Goal: Information Seeking & Learning: Learn about a topic

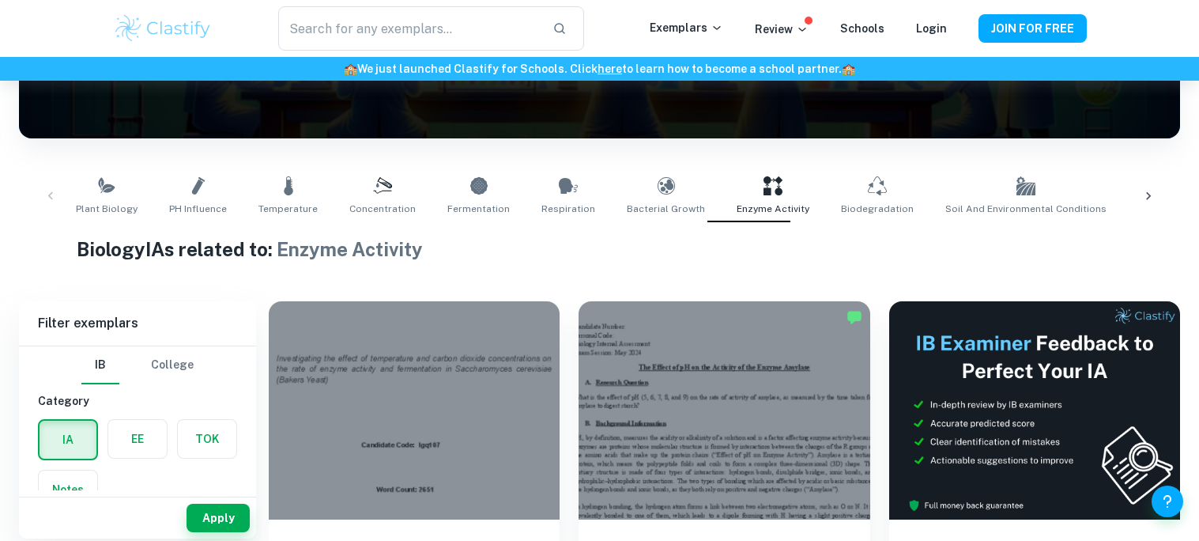
scroll to position [368, 0]
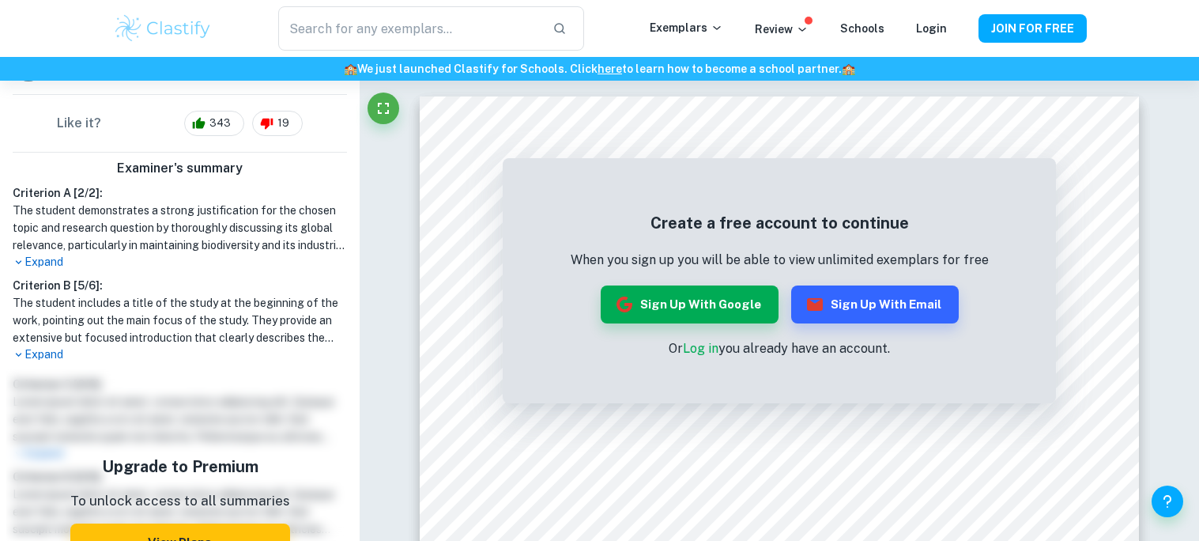
scroll to position [508, 0]
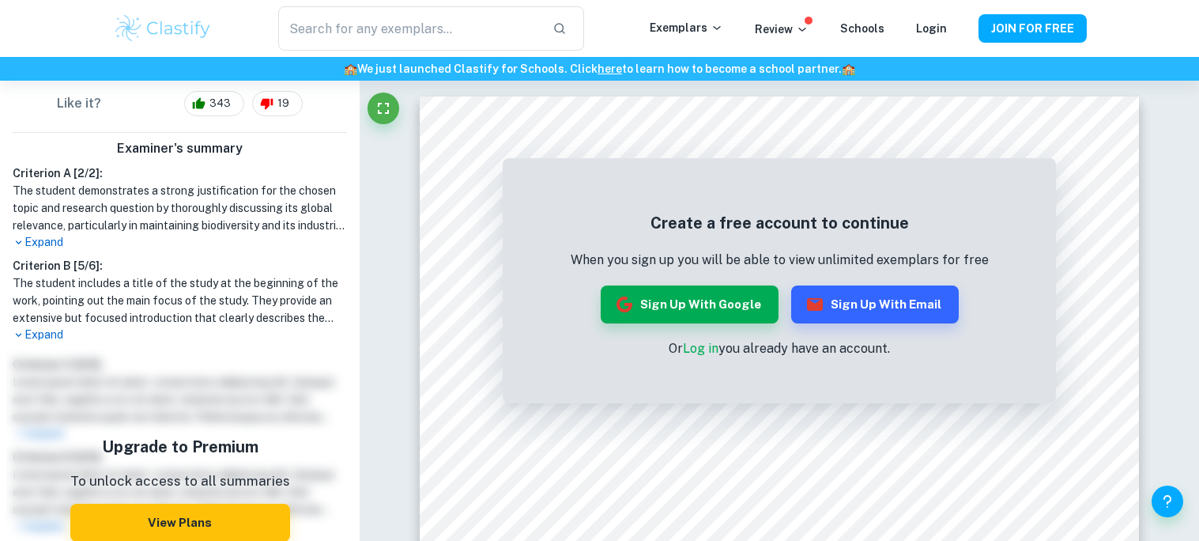
click at [43, 327] on p "Expand" at bounding box center [180, 335] width 334 height 17
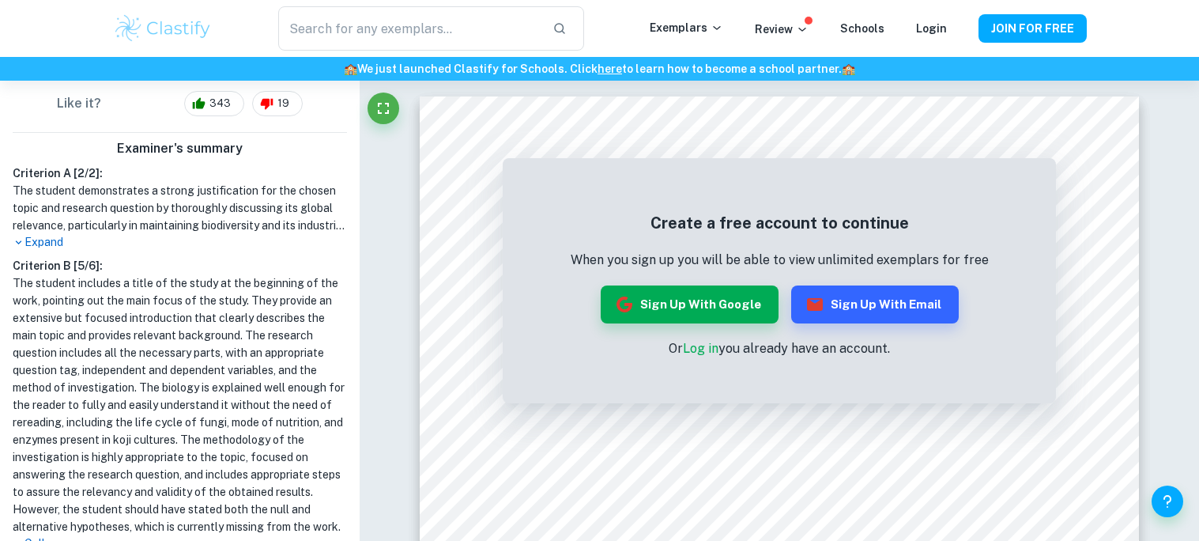
click at [142, 336] on h1 "The student includes a title of the study at the beginning of the work, pointin…" at bounding box center [180, 404] width 334 height 261
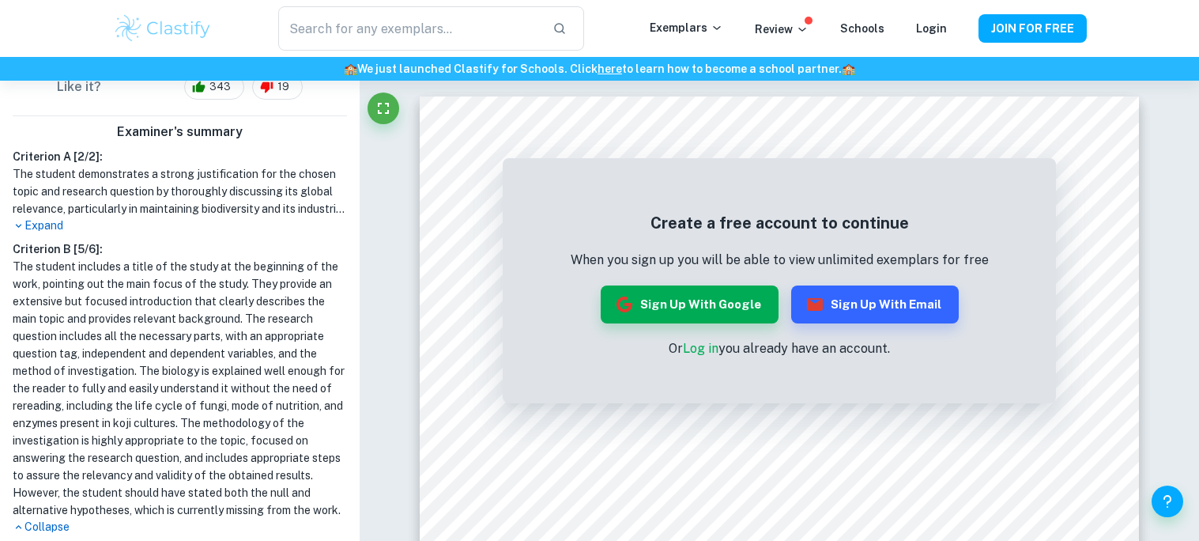
scroll to position [533, 0]
